Goal: Information Seeking & Learning: Learn about a topic

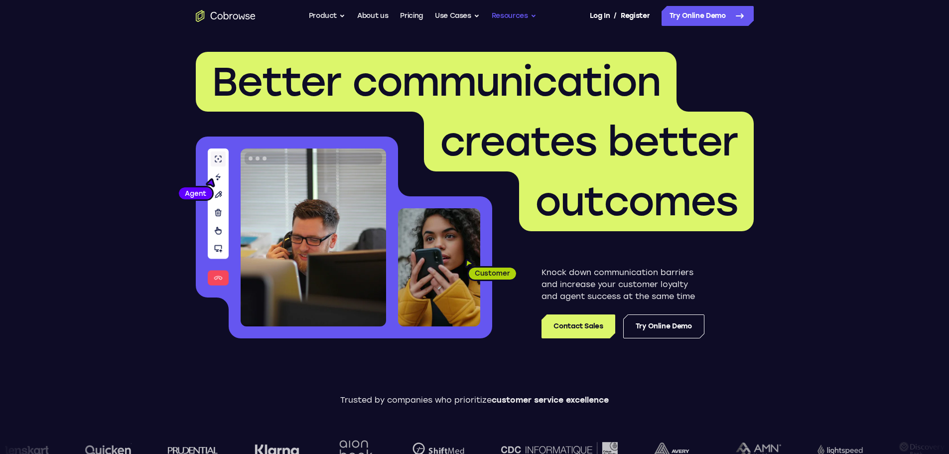
click at [516, 14] on button "Resources" at bounding box center [514, 16] width 45 height 20
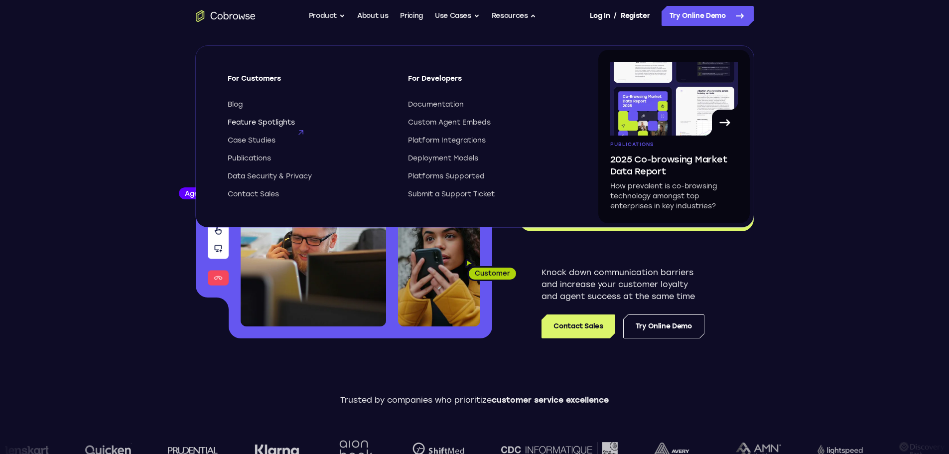
click at [284, 123] on span "Feature Spotlights" at bounding box center [261, 123] width 67 height 10
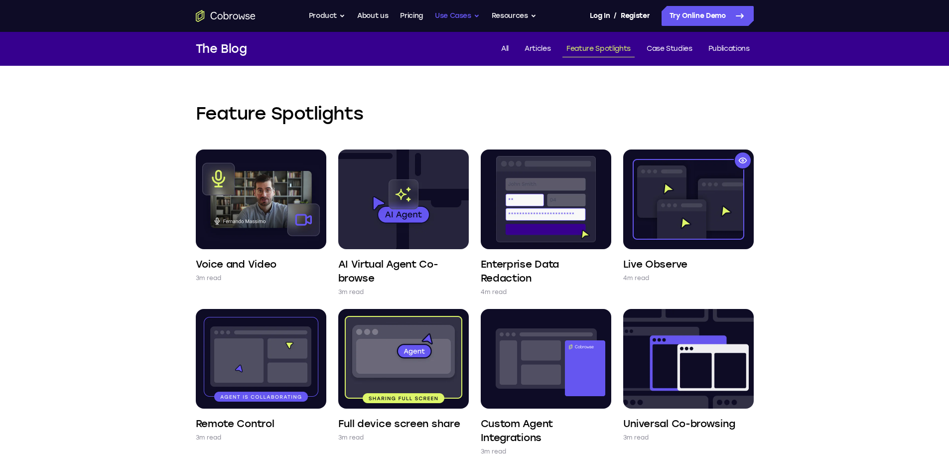
click at [457, 13] on button "Use Cases" at bounding box center [457, 16] width 45 height 20
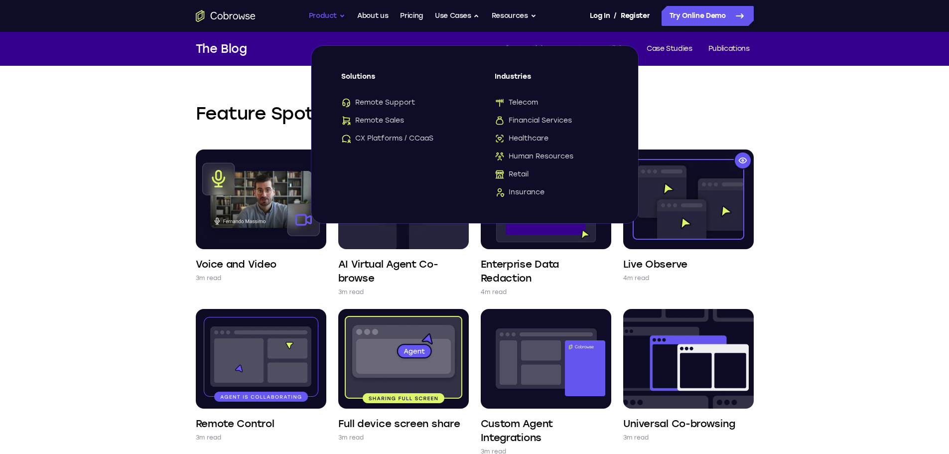
click at [321, 15] on button "Product" at bounding box center [327, 16] width 37 height 20
